Goal: Transaction & Acquisition: Obtain resource

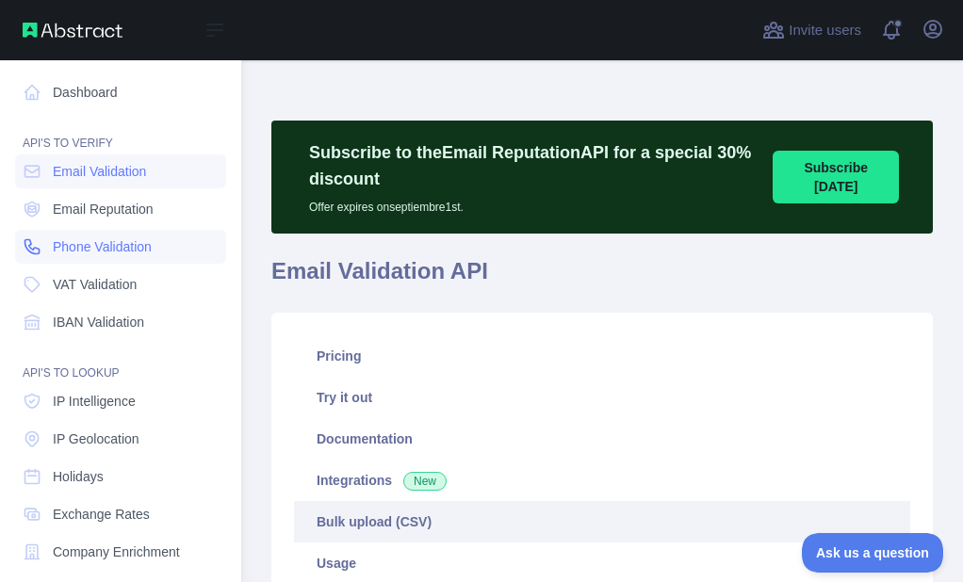
click at [44, 241] on link "Phone Validation" at bounding box center [120, 247] width 211 height 34
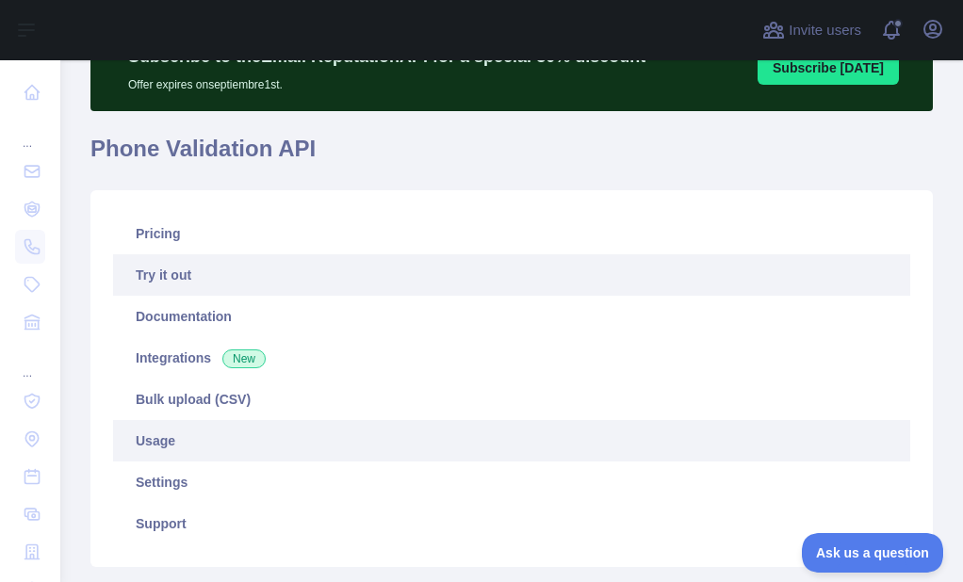
scroll to position [188, 0]
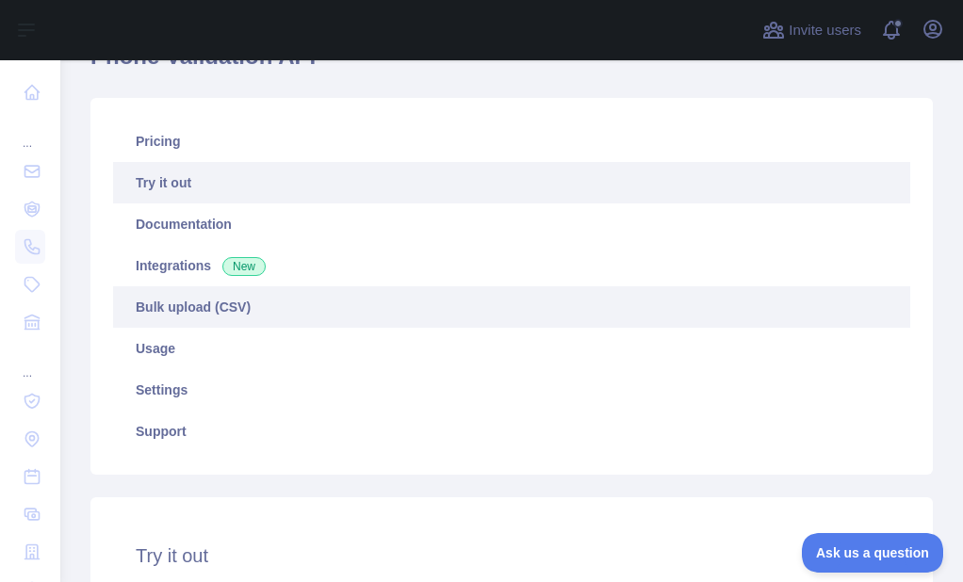
click at [192, 324] on link "Bulk upload (CSV)" at bounding box center [511, 306] width 797 height 41
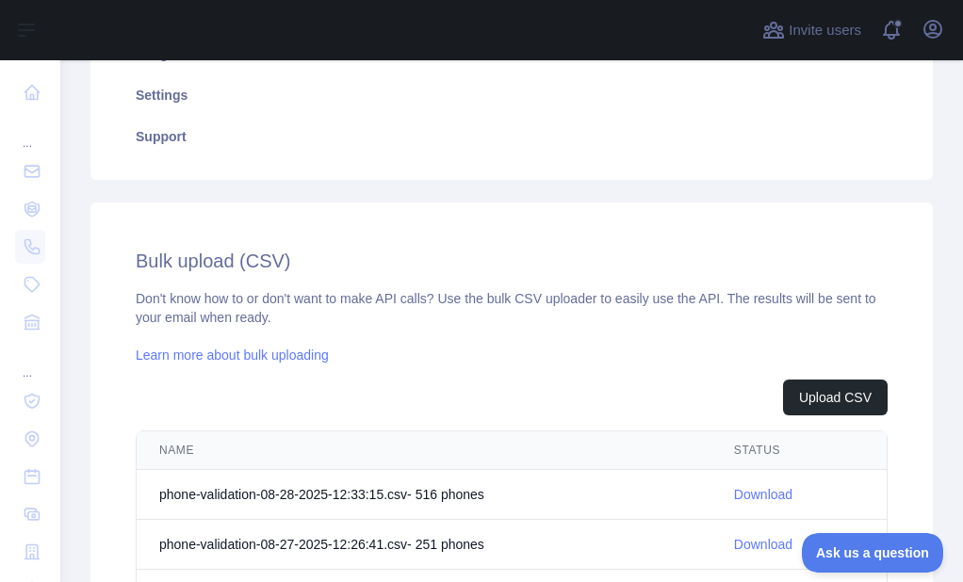
scroll to position [501, 0]
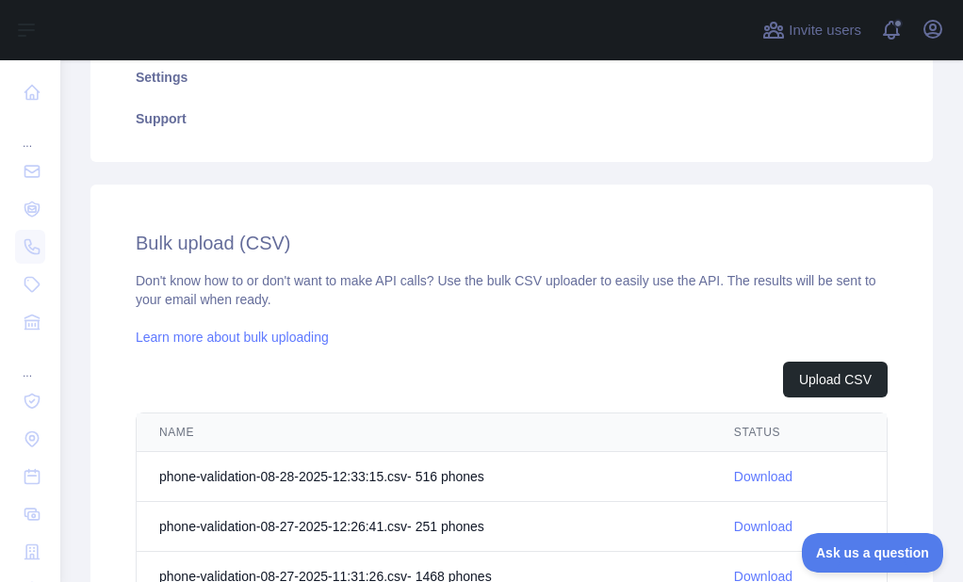
click at [734, 480] on link "Download" at bounding box center [763, 476] width 58 height 15
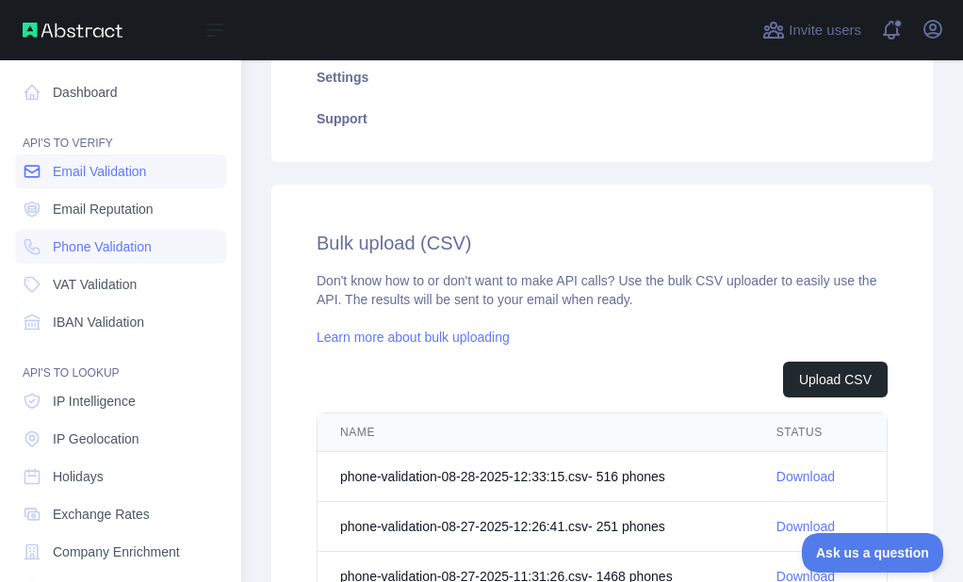
click at [33, 168] on icon at bounding box center [32, 171] width 19 height 19
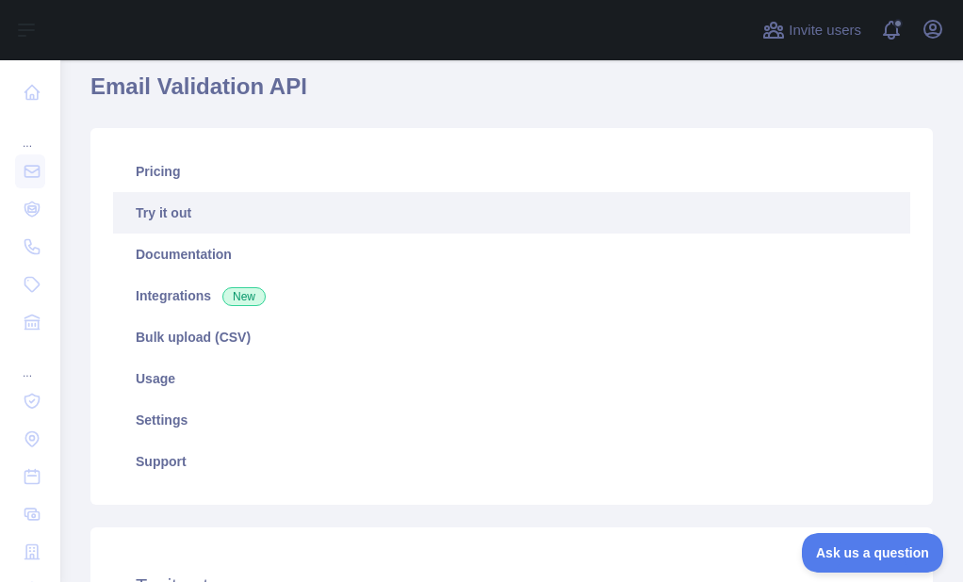
scroll to position [124, 0]
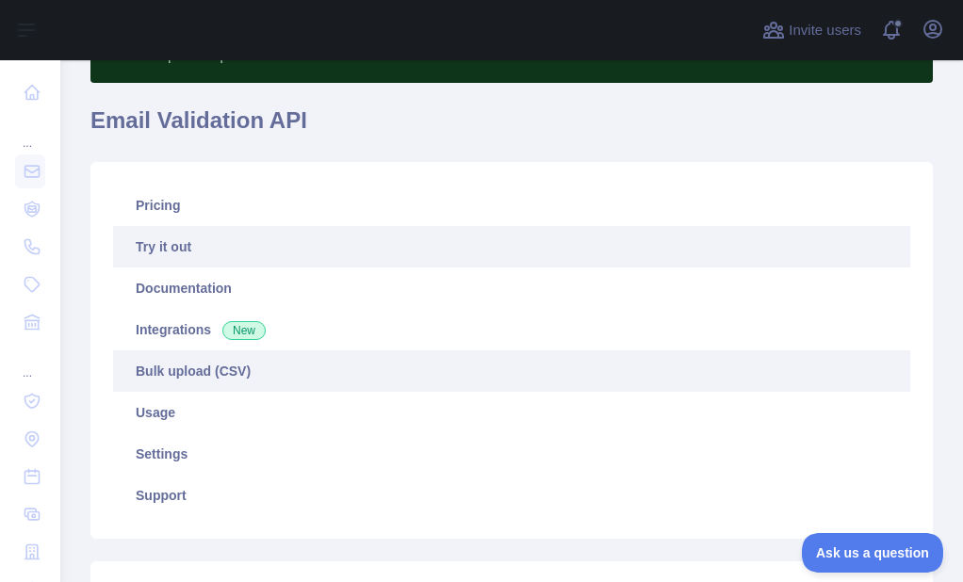
drag, startPoint x: 186, startPoint y: 382, endPoint x: 211, endPoint y: 378, distance: 25.7
click at [186, 382] on link "Bulk upload (CSV)" at bounding box center [511, 371] width 797 height 41
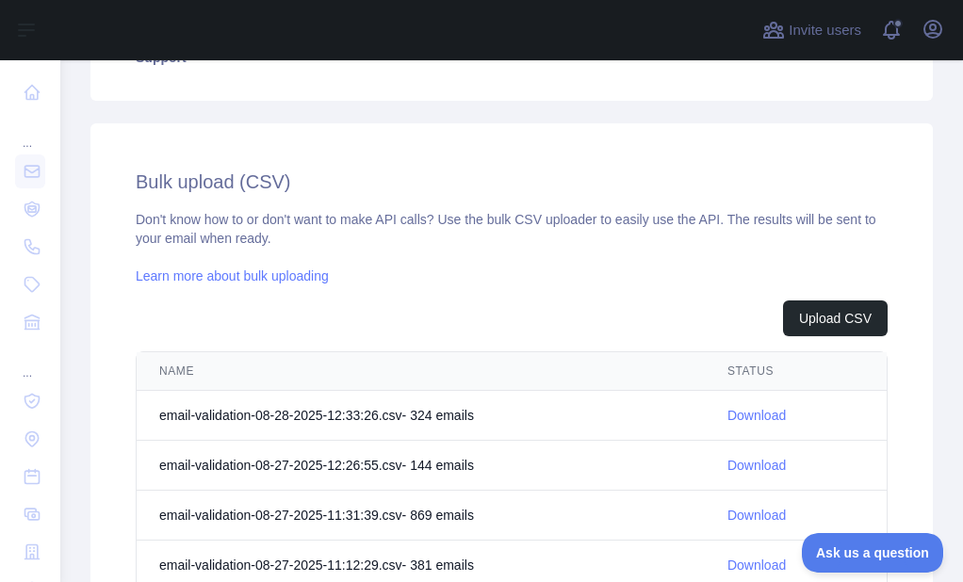
scroll to position [596, 0]
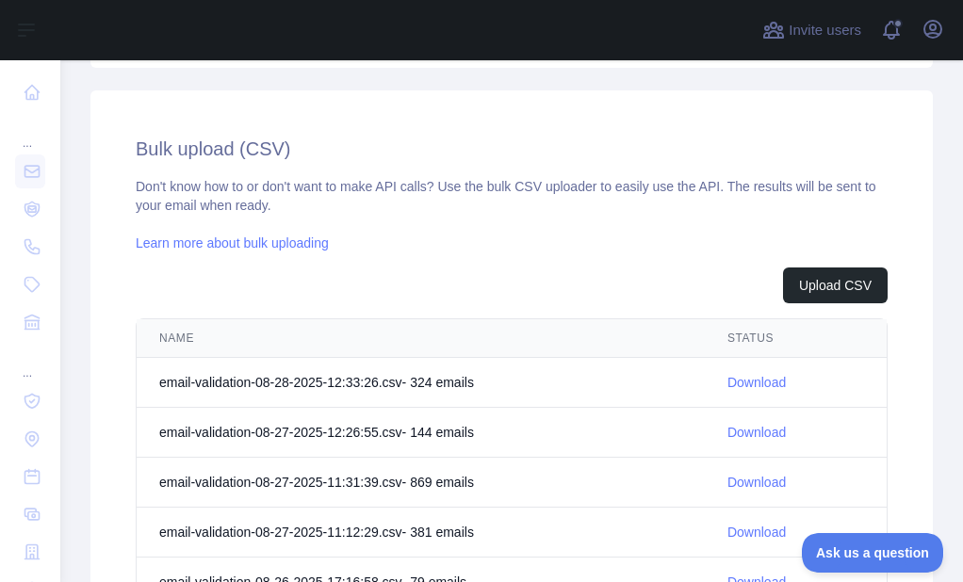
click at [732, 375] on link "Download" at bounding box center [756, 382] width 58 height 15
